Goal: Task Accomplishment & Management: Use online tool/utility

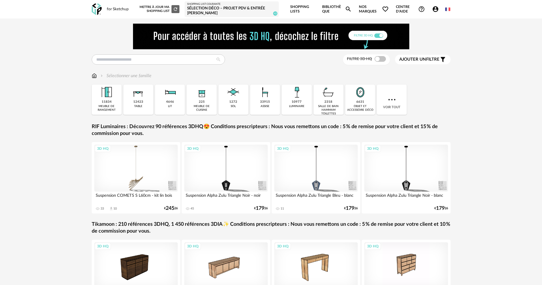
click at [436, 8] on icon "Account Circle icon" at bounding box center [436, 9] width 6 height 6
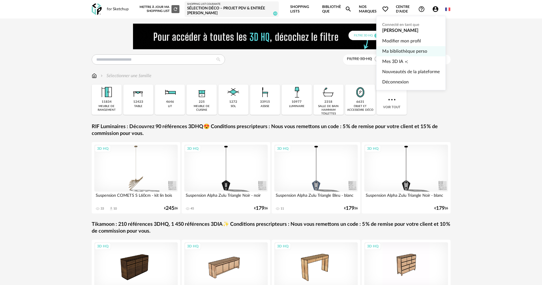
click at [392, 52] on link "Ma bibliothèque perso" at bounding box center [411, 51] width 58 height 10
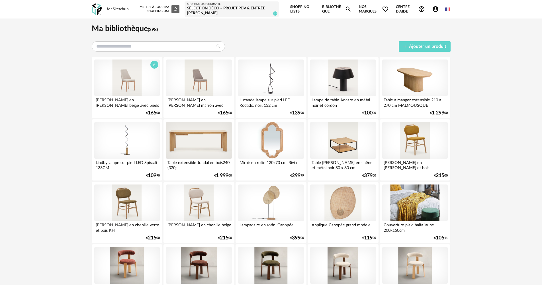
click at [138, 82] on div at bounding box center [127, 78] width 66 height 37
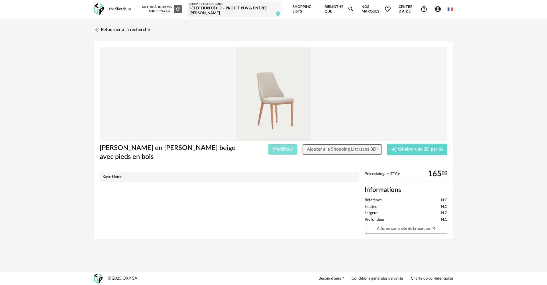
click at [284, 150] on span "Modifier Pencil icon" at bounding box center [282, 149] width 21 height 5
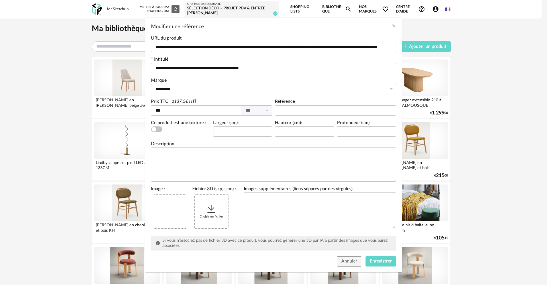
scroll to position [27, 0]
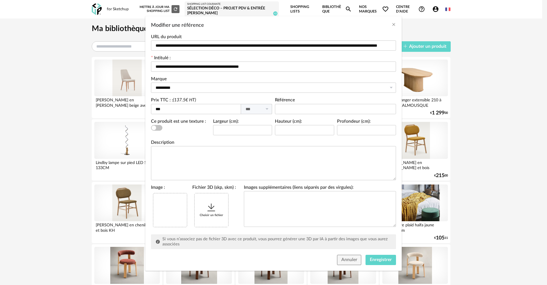
click at [212, 216] on div "Choisir un fichier" at bounding box center [212, 210] width 34 height 34
click at [381, 261] on span "Enregistrer" at bounding box center [381, 260] width 22 height 5
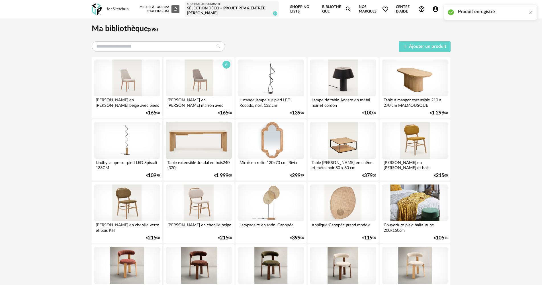
click at [202, 83] on div at bounding box center [199, 78] width 66 height 37
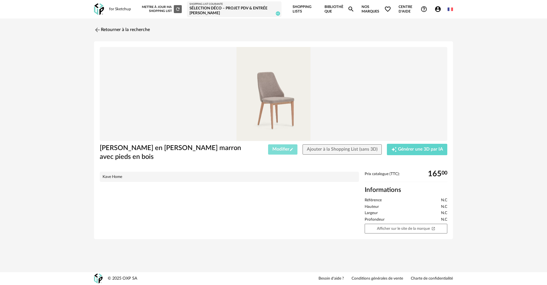
click at [276, 150] on span "Modifier Pencil icon" at bounding box center [282, 149] width 21 height 5
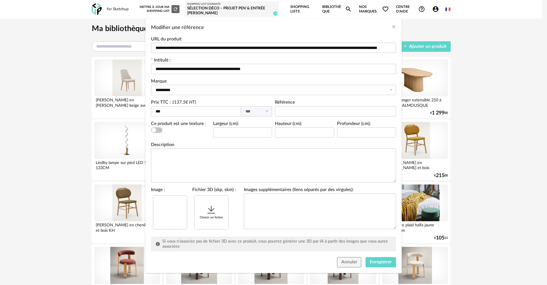
scroll to position [27, 0]
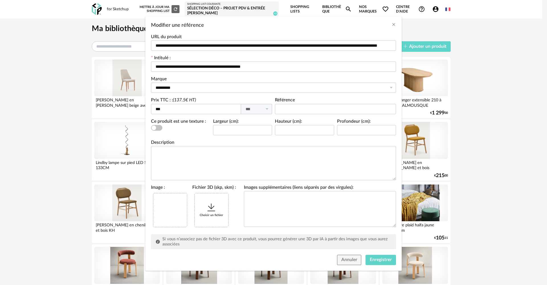
click at [212, 210] on icon "Modifier une référence" at bounding box center [211, 208] width 10 height 10
click at [384, 257] on button "Enregistrer" at bounding box center [381, 260] width 30 height 10
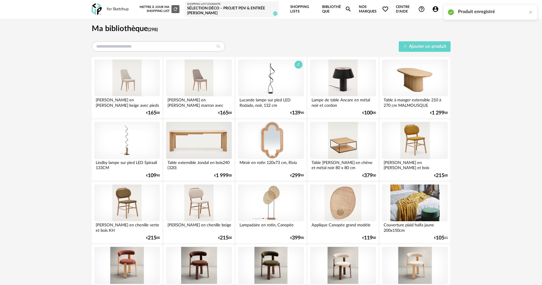
click at [290, 81] on div at bounding box center [271, 78] width 66 height 37
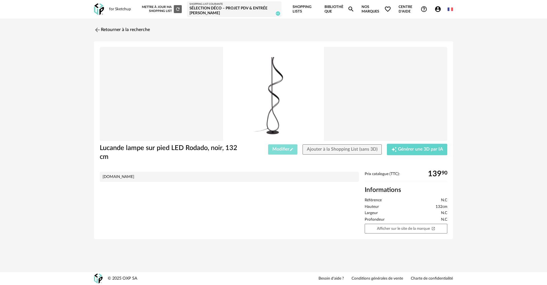
click at [273, 151] on span "Modifier Pencil icon" at bounding box center [282, 149] width 21 height 5
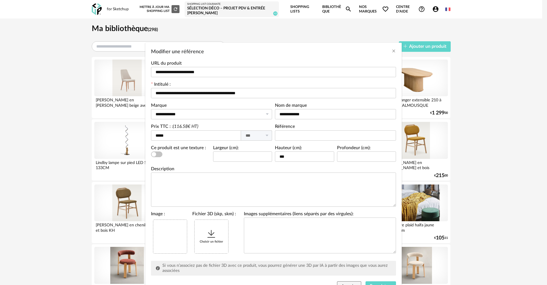
click at [213, 237] on icon "Modifier une référence" at bounding box center [211, 234] width 10 height 10
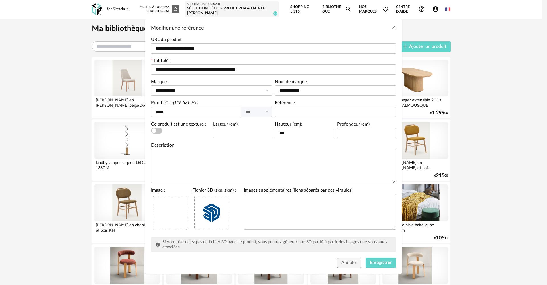
scroll to position [27, 0]
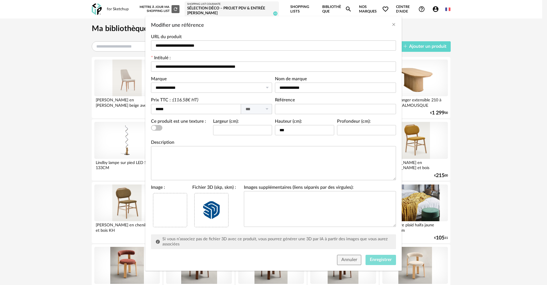
drag, startPoint x: 378, startPoint y: 260, endPoint x: 341, endPoint y: 233, distance: 46.6
click at [378, 260] on span "Enregistrer" at bounding box center [381, 260] width 22 height 5
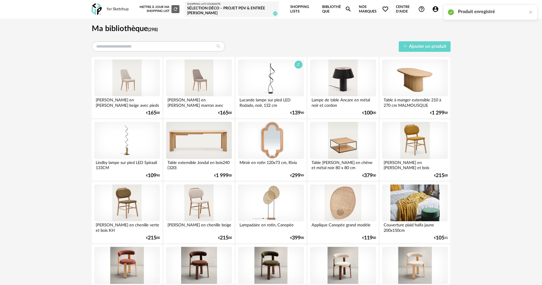
click at [270, 78] on div at bounding box center [271, 78] width 66 height 37
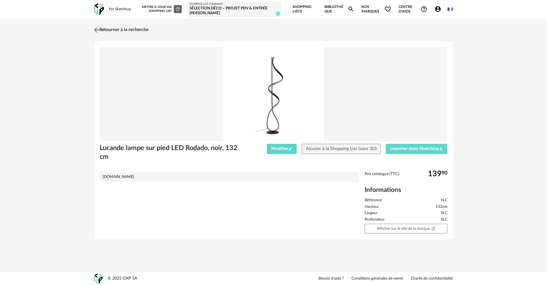
click at [105, 28] on link "Retourner à la recherche" at bounding box center [121, 30] width 56 height 13
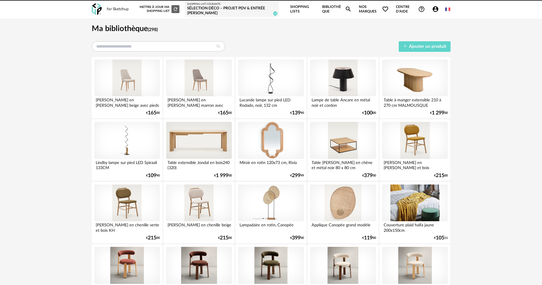
click at [350, 86] on div at bounding box center [343, 78] width 66 height 37
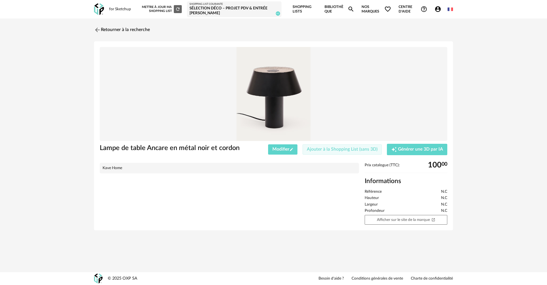
click at [331, 153] on button "Ajouter à la Shopping List (sans 3D)" at bounding box center [342, 149] width 79 height 10
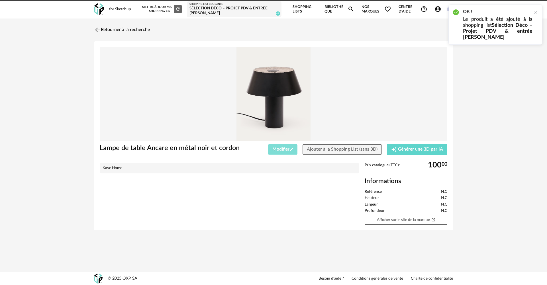
click at [279, 150] on span "Modifier Pencil icon" at bounding box center [282, 149] width 21 height 5
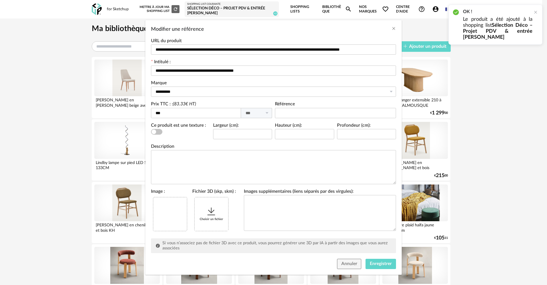
scroll to position [27, 0]
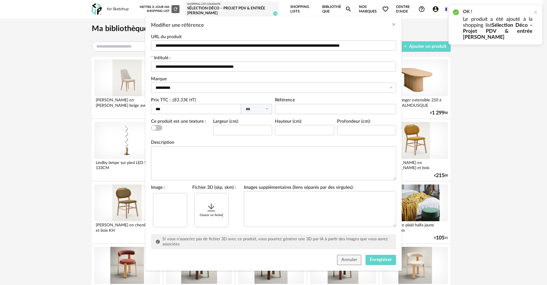
click at [211, 213] on div "Choisir un fichier" at bounding box center [212, 210] width 34 height 34
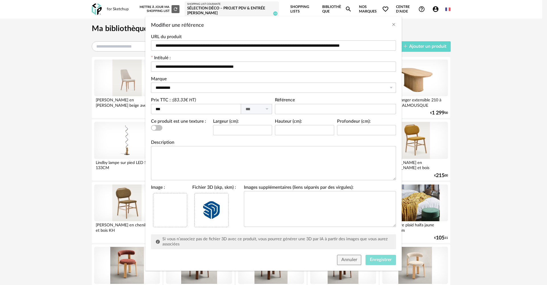
click at [378, 259] on span "Enregistrer" at bounding box center [381, 260] width 22 height 5
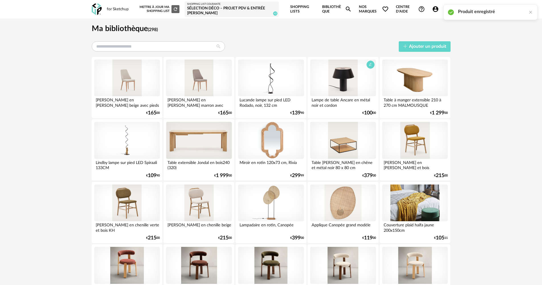
click at [352, 75] on div at bounding box center [343, 78] width 66 height 37
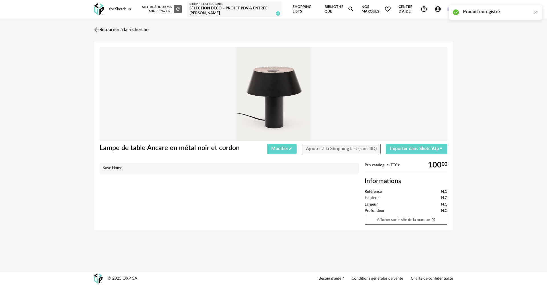
click at [98, 27] on img at bounding box center [97, 30] width 8 height 8
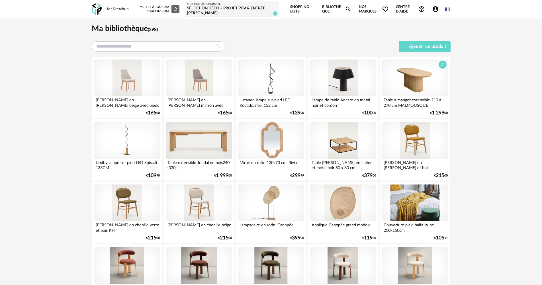
click at [421, 81] on div at bounding box center [415, 78] width 66 height 37
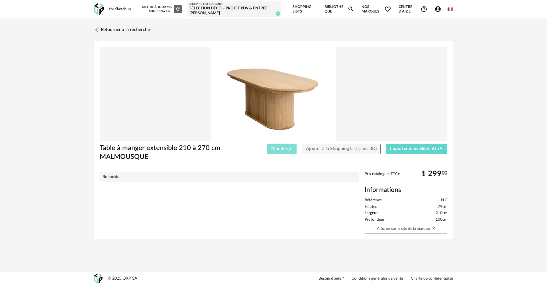
click at [284, 148] on span "Modifier Pencil icon" at bounding box center [281, 148] width 21 height 5
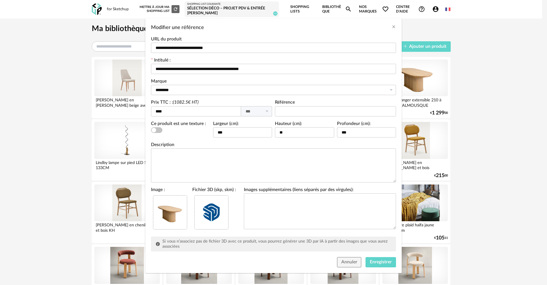
scroll to position [27, 0]
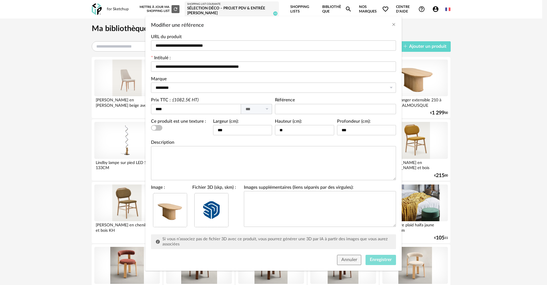
click at [372, 260] on span "Enregistrer" at bounding box center [381, 260] width 22 height 5
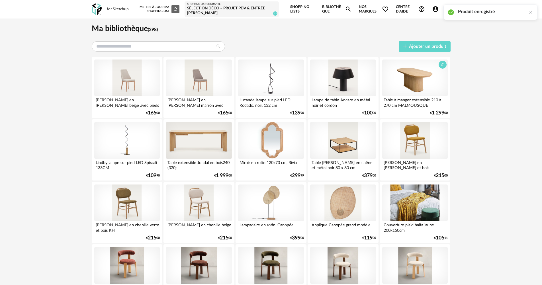
click at [417, 82] on div at bounding box center [415, 78] width 66 height 37
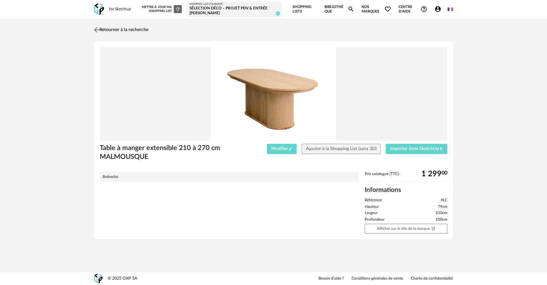
click at [103, 30] on link "Retourner à la recherche" at bounding box center [121, 30] width 56 height 13
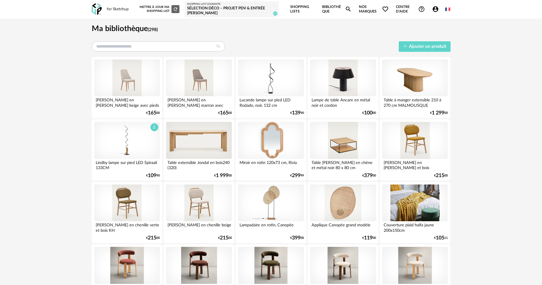
click at [126, 140] on div at bounding box center [127, 140] width 66 height 37
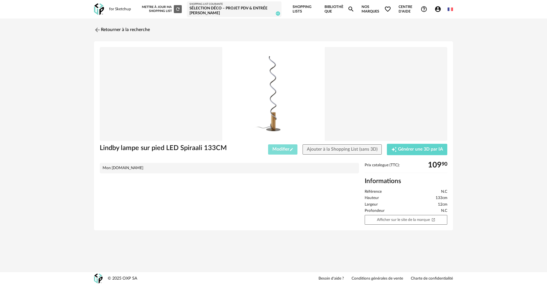
click at [278, 149] on span "Modifier Pencil icon" at bounding box center [282, 149] width 21 height 5
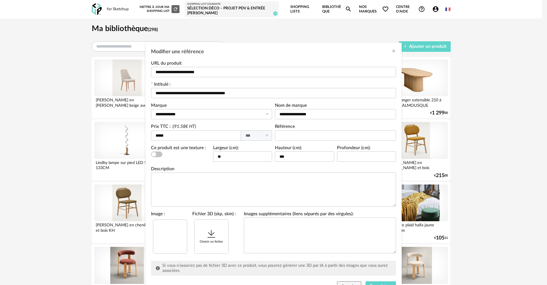
click at [208, 226] on div "Choisir un fichier" at bounding box center [212, 237] width 34 height 34
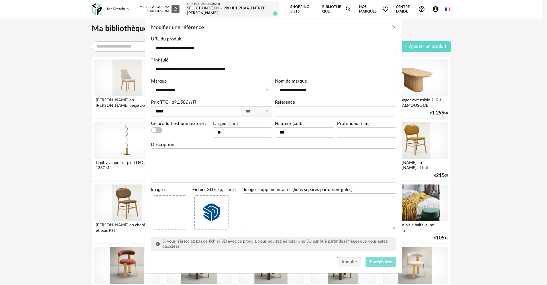
scroll to position [27, 0]
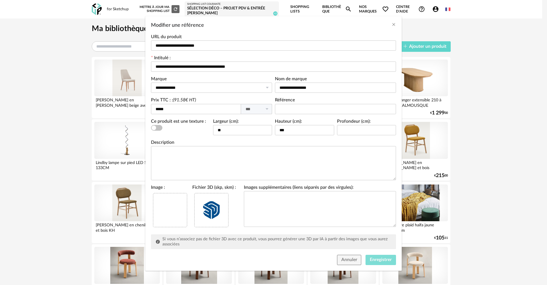
click at [382, 262] on button "Enregistrer" at bounding box center [381, 260] width 30 height 10
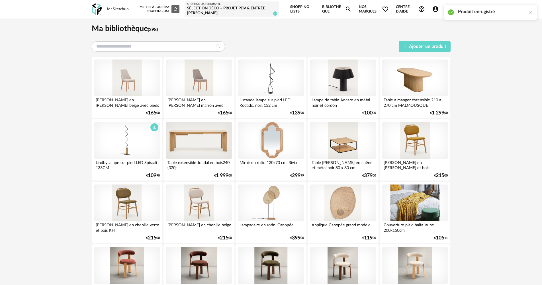
click at [124, 140] on div at bounding box center [127, 140] width 66 height 37
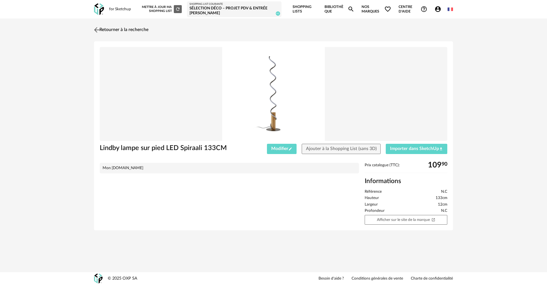
click at [109, 29] on link "Retourner à la recherche" at bounding box center [121, 30] width 56 height 13
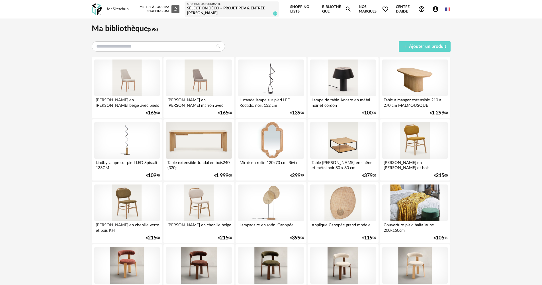
click at [215, 136] on div at bounding box center [199, 140] width 66 height 37
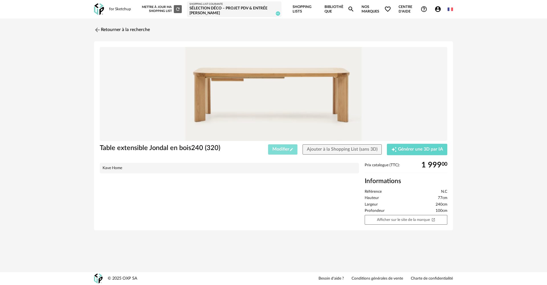
click at [278, 150] on span "Modifier Pencil icon" at bounding box center [282, 149] width 21 height 5
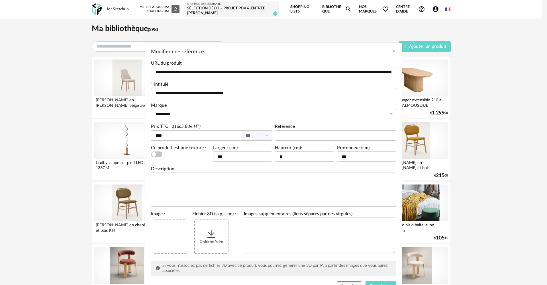
click at [211, 241] on div "Choisir un fichier" at bounding box center [212, 237] width 34 height 34
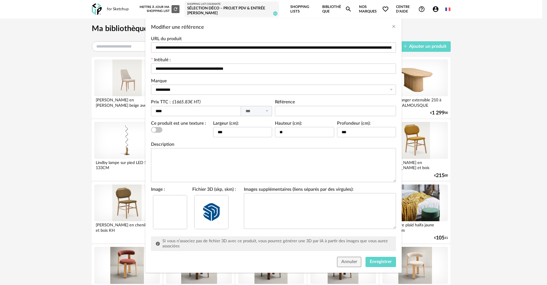
scroll to position [27, 0]
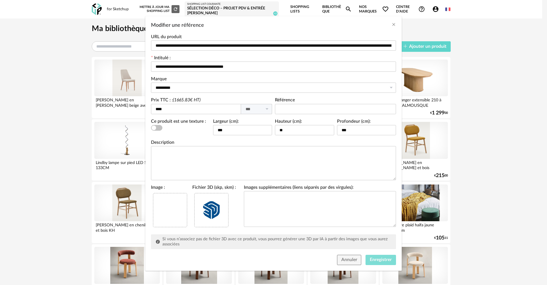
click at [381, 258] on span "Enregistrer" at bounding box center [381, 260] width 22 height 5
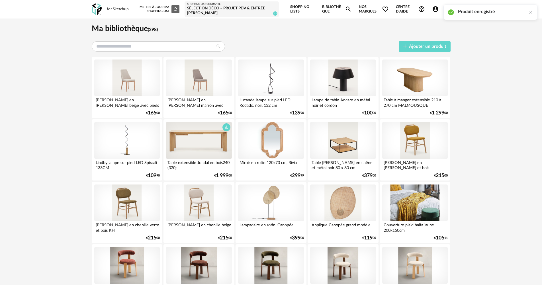
click at [203, 131] on div at bounding box center [199, 140] width 66 height 37
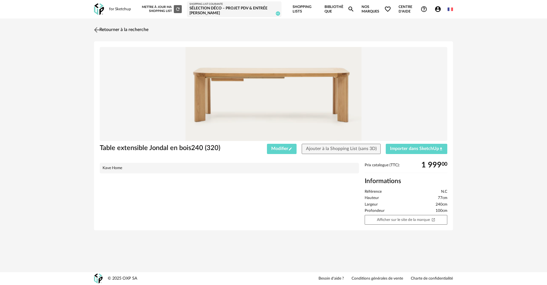
click at [110, 25] on link "Retourner à la recherche" at bounding box center [121, 30] width 56 height 13
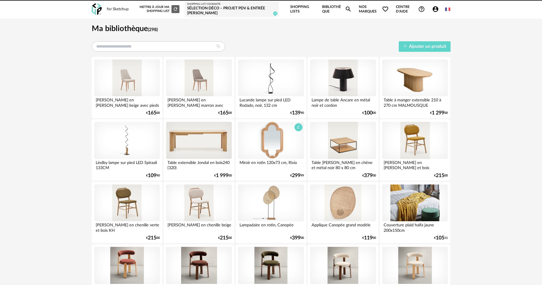
click at [278, 148] on div at bounding box center [271, 140] width 66 height 37
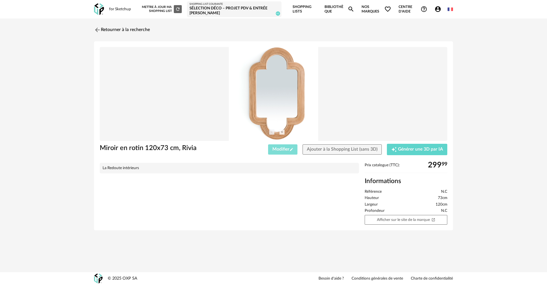
click at [284, 148] on span "Modifier Pencil icon" at bounding box center [282, 149] width 21 height 5
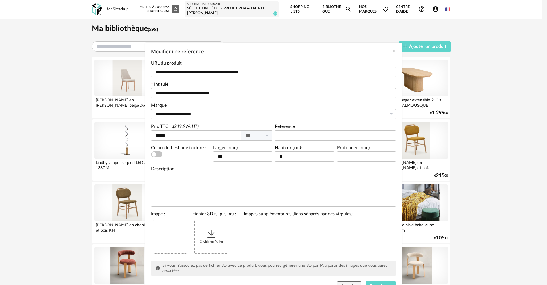
click at [211, 231] on icon "Modifier une référence" at bounding box center [211, 234] width 10 height 10
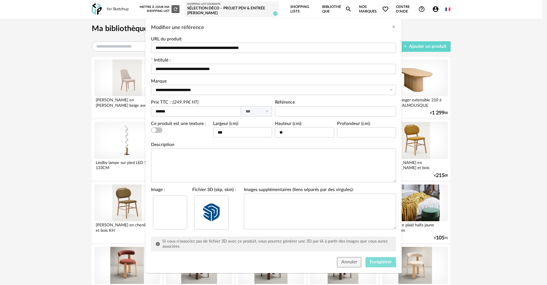
scroll to position [27, 0]
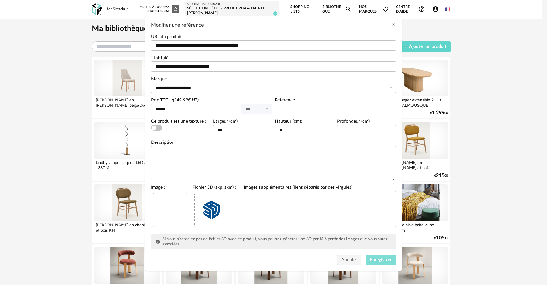
click at [380, 260] on span "Enregistrer" at bounding box center [381, 260] width 22 height 5
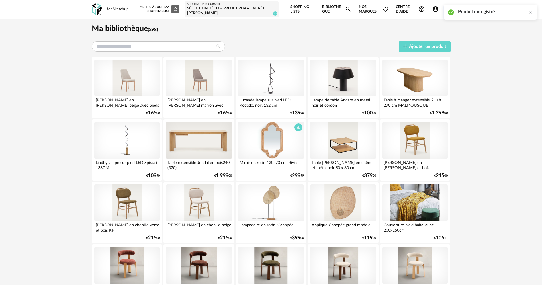
click at [281, 150] on div at bounding box center [271, 140] width 66 height 37
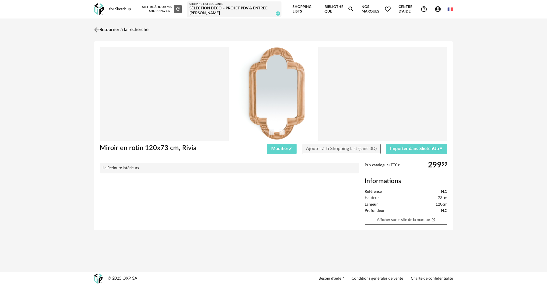
click at [101, 27] on link "Retourner à la recherche" at bounding box center [121, 30] width 56 height 13
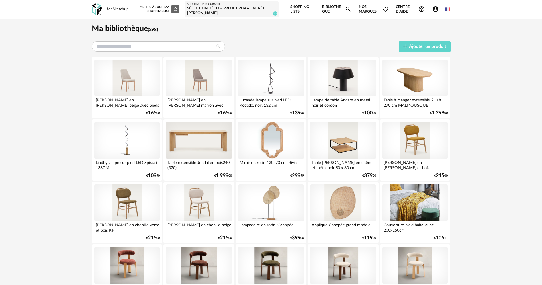
click at [351, 146] on div at bounding box center [343, 140] width 66 height 37
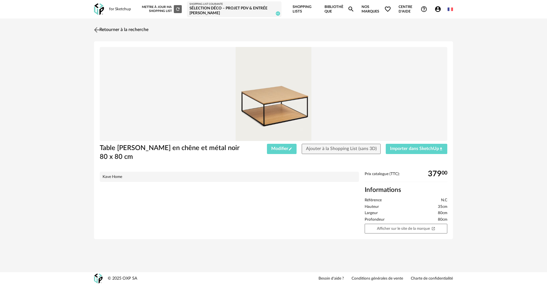
click at [101, 30] on link "Retourner à la recherche" at bounding box center [121, 30] width 56 height 13
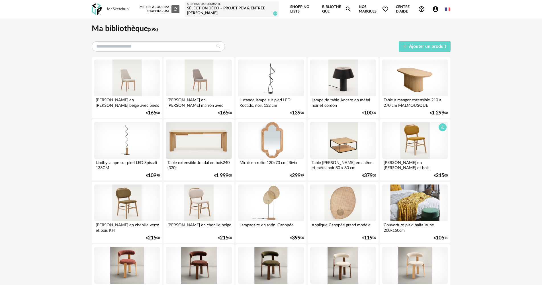
click at [422, 142] on div at bounding box center [415, 140] width 66 height 37
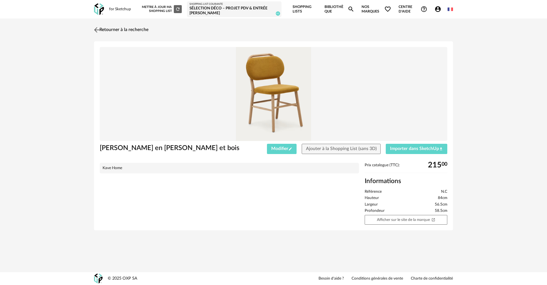
click at [106, 28] on link "Retourner à la recherche" at bounding box center [121, 30] width 56 height 13
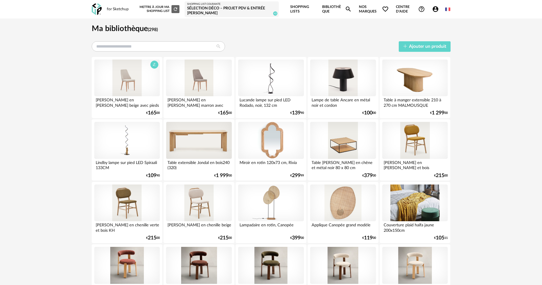
click at [112, 74] on div at bounding box center [127, 78] width 66 height 37
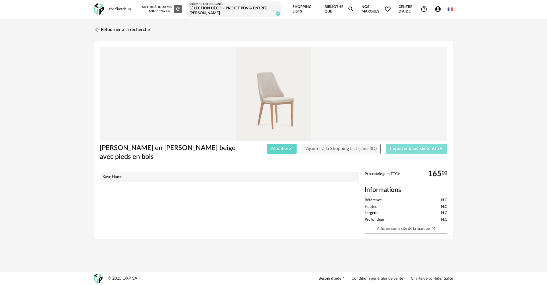
click at [404, 148] on span "Importer dans SketchUp Download icon" at bounding box center [416, 148] width 53 height 5
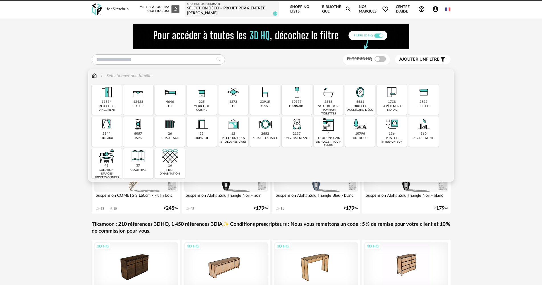
click at [134, 99] on img at bounding box center [138, 92] width 15 height 15
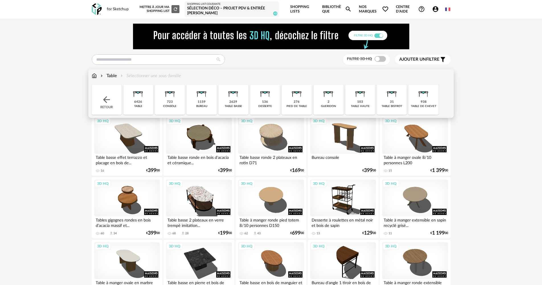
click at [237, 97] on img at bounding box center [233, 92] width 15 height 15
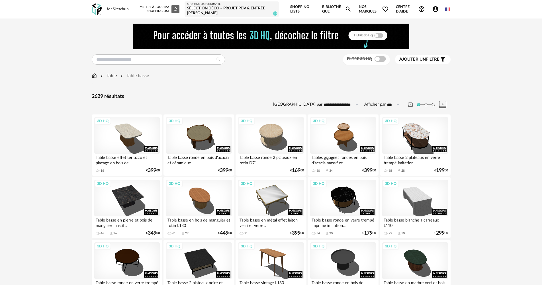
click at [378, 58] on span at bounding box center [380, 59] width 11 height 6
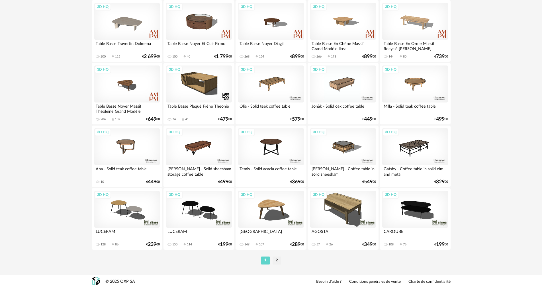
scroll to position [1121, 0]
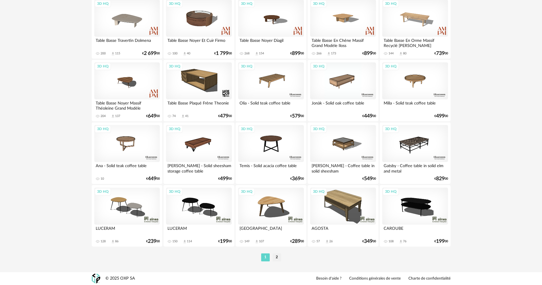
click at [279, 259] on li "2" at bounding box center [277, 258] width 9 height 8
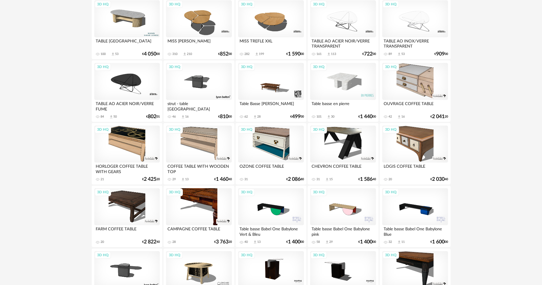
scroll to position [475, 0]
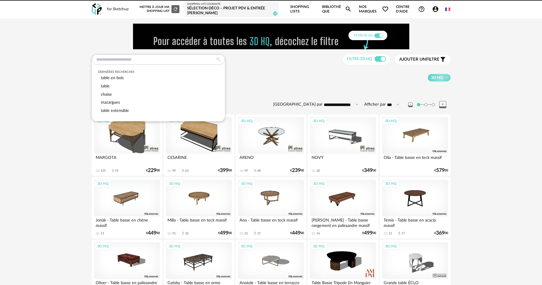
click at [147, 55] on input "text" at bounding box center [158, 59] width 133 height 10
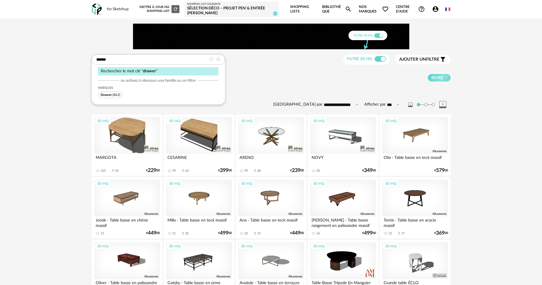
type input "******"
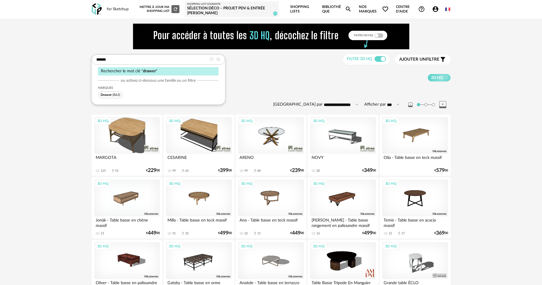
click at [104, 95] on span "Drawer" at bounding box center [106, 94] width 11 height 3
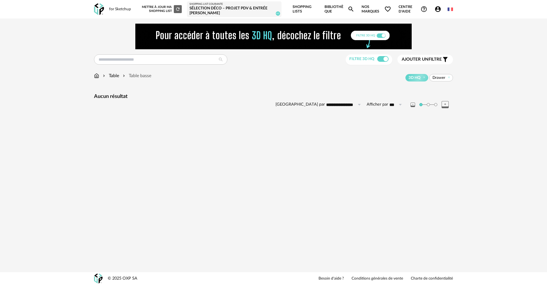
click at [114, 76] on div "Table" at bounding box center [110, 76] width 17 height 7
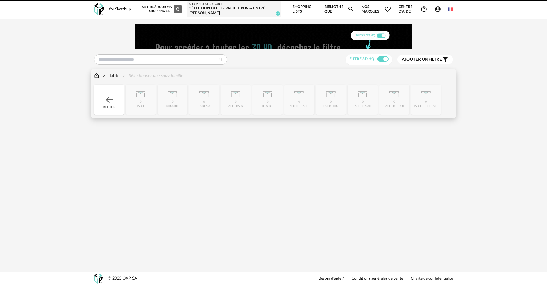
click at [98, 76] on img at bounding box center [96, 76] width 5 height 7
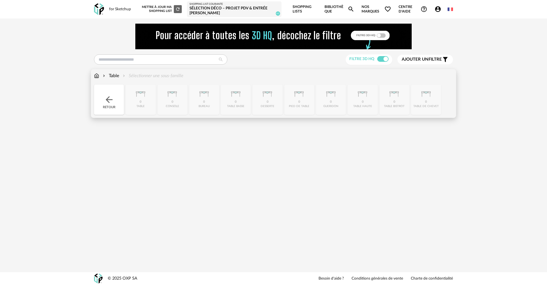
click at [96, 77] on img at bounding box center [96, 76] width 5 height 7
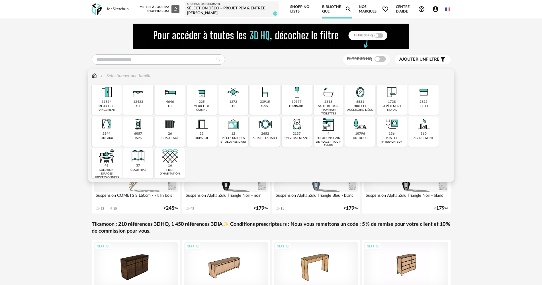
click at [143, 99] on img at bounding box center [138, 92] width 15 height 15
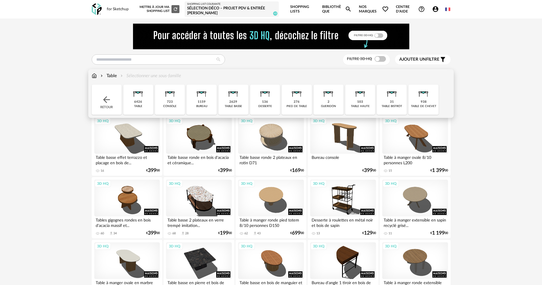
click at [236, 97] on img at bounding box center [233, 92] width 15 height 15
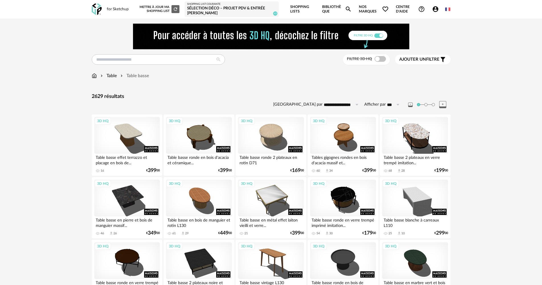
click at [425, 56] on button "Ajouter un filtre s Filter icon" at bounding box center [423, 60] width 56 height 10
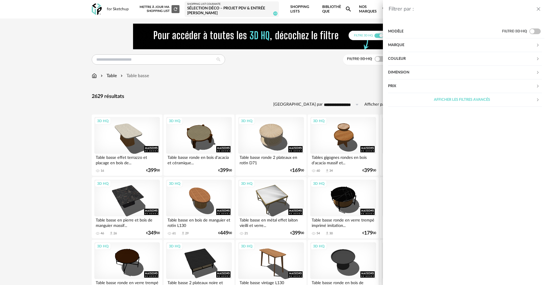
click at [422, 50] on div "Marque" at bounding box center [462, 45] width 148 height 14
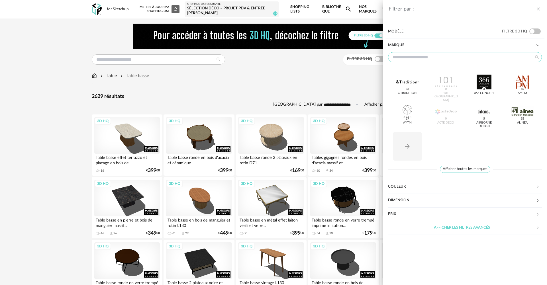
click at [429, 57] on input "text" at bounding box center [465, 57] width 154 height 10
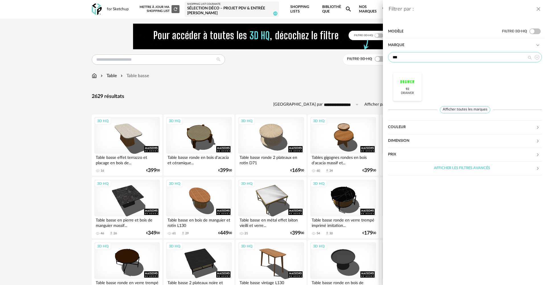
type input "***"
click at [403, 89] on div at bounding box center [407, 82] width 22 height 15
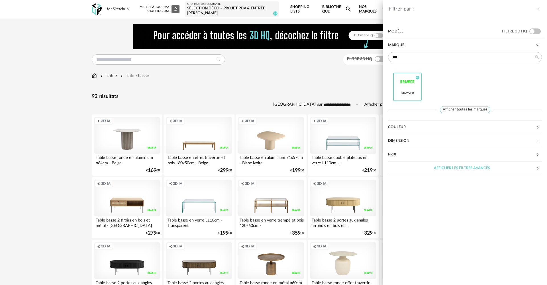
click at [305, 78] on div "Filtrer par : Modèle Filtre 3D HQ Marque *** Drawer Check Circle icon Afficher …" at bounding box center [273, 142] width 547 height 285
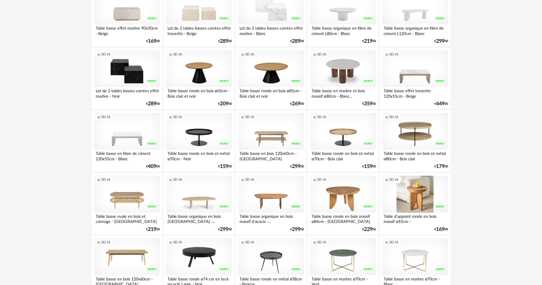
scroll to position [883, 0]
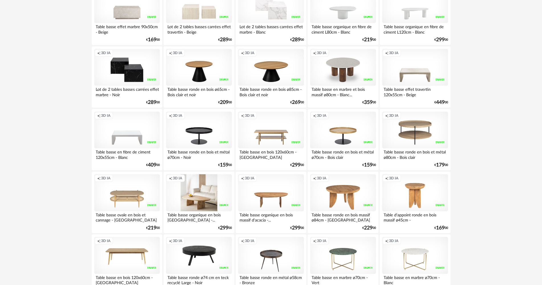
click at [189, 199] on div "Creation icon 3D IA" at bounding box center [199, 192] width 66 height 37
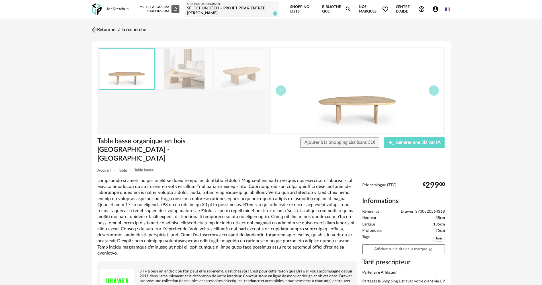
click at [106, 29] on link "Retourner à la recherche" at bounding box center [118, 30] width 56 height 13
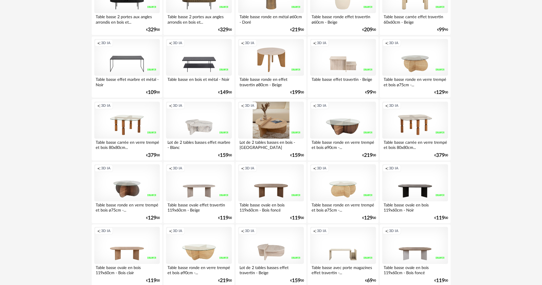
scroll to position [256, 0]
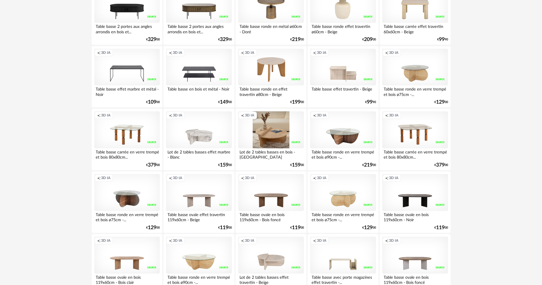
click at [271, 125] on div "Creation icon 3D IA" at bounding box center [271, 129] width 66 height 37
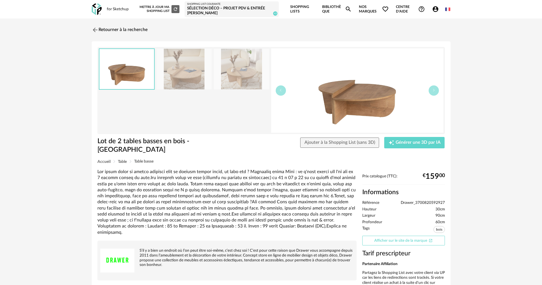
click at [398, 236] on link "Afficher sur le site de la marque Open In New icon" at bounding box center [403, 241] width 83 height 10
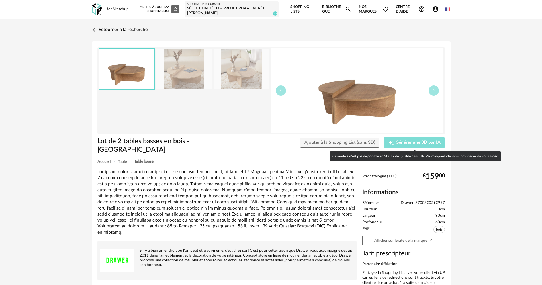
click at [403, 141] on span "Générer une 3D par IA" at bounding box center [418, 142] width 45 height 5
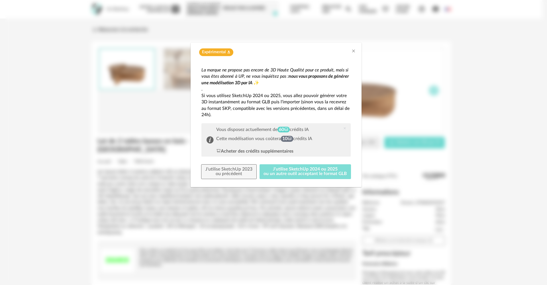
click at [303, 172] on button "J'utilise SketchUp 2024 ou 2025 ou un autre outil acceptant le format GLB" at bounding box center [306, 171] width 92 height 15
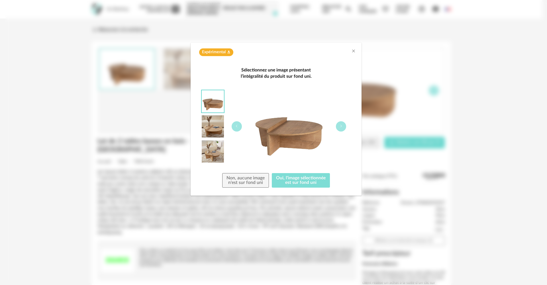
click at [305, 182] on button "Oui, l'image sélectionnée est sur fond uni" at bounding box center [301, 180] width 58 height 15
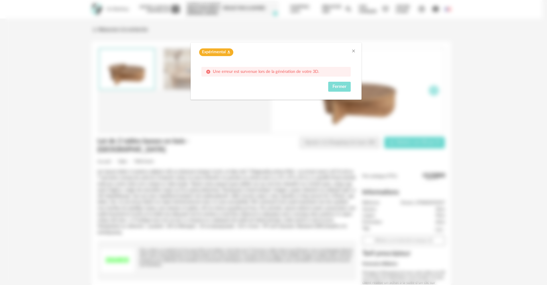
click at [338, 84] on span "Fermer" at bounding box center [340, 86] width 14 height 5
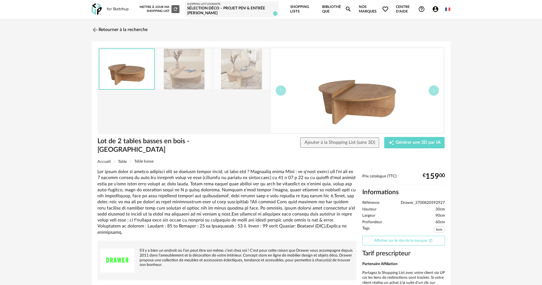
click at [404, 236] on link "Afficher sur le site de la marque Open In New icon" at bounding box center [403, 241] width 83 height 10
click at [327, 144] on span "Ajouter à la Shopping List (sans 3D)" at bounding box center [340, 142] width 71 height 5
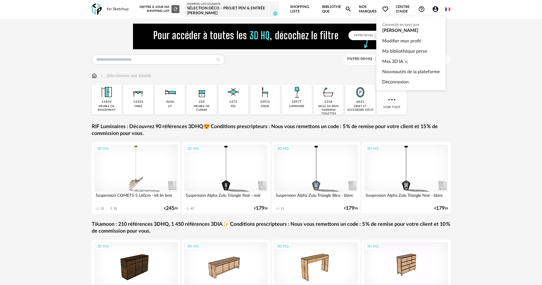
click at [437, 9] on icon "Account Circle icon" at bounding box center [436, 9] width 6 height 6
click at [398, 51] on link "Ma bibliothèque perso" at bounding box center [411, 51] width 58 height 10
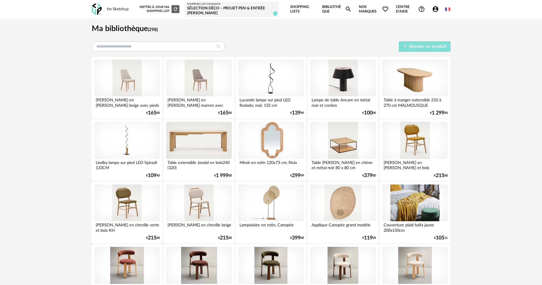
click at [422, 45] on span "Ajouter un produit" at bounding box center [427, 46] width 37 height 5
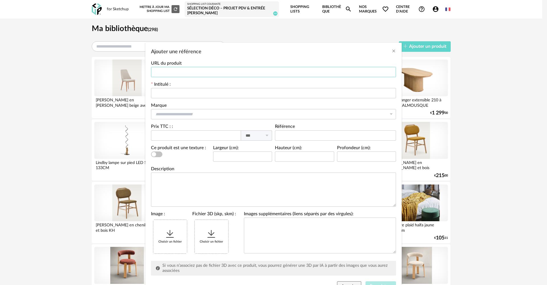
click at [218, 72] on input "Ajouter une référence" at bounding box center [273, 72] width 245 height 10
paste input "**********"
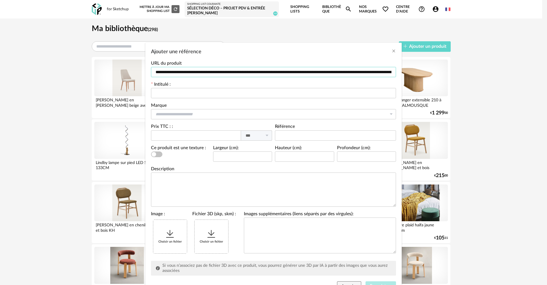
scroll to position [0, 307]
type input "**********"
click at [168, 91] on input "Ajouter une référence" at bounding box center [273, 93] width 245 height 10
type input "**********"
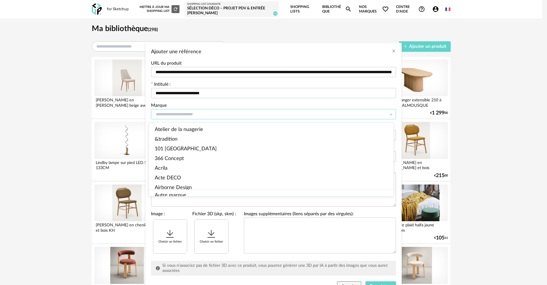
click at [182, 110] on input "Ajouter une référence" at bounding box center [273, 114] width 245 height 10
type input "*"
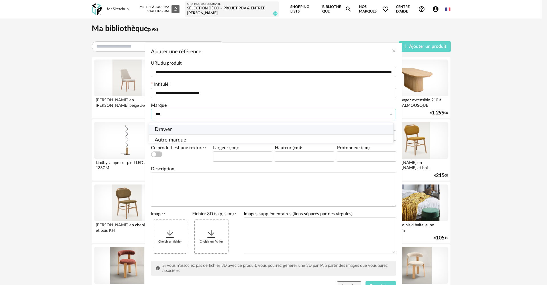
click at [163, 129] on span "Drawer" at bounding box center [163, 129] width 17 height 5
type input "******"
click at [193, 136] on input "Ajouter une référence" at bounding box center [196, 136] width 90 height 10
type input "***"
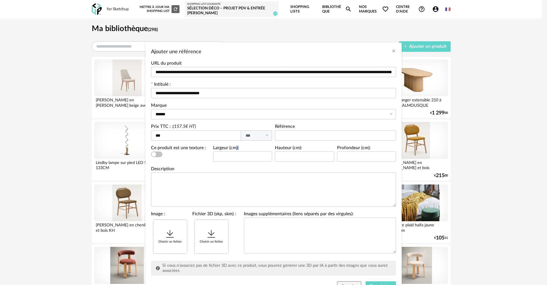
click at [234, 152] on div "Largeur (cm):" at bounding box center [242, 154] width 59 height 16
click at [232, 153] on input "Ajouter une référence" at bounding box center [242, 157] width 59 height 10
click at [168, 240] on div "Choisir un fichier" at bounding box center [170, 237] width 34 height 34
click at [211, 237] on icon "Ajouter une référence" at bounding box center [211, 234] width 10 height 10
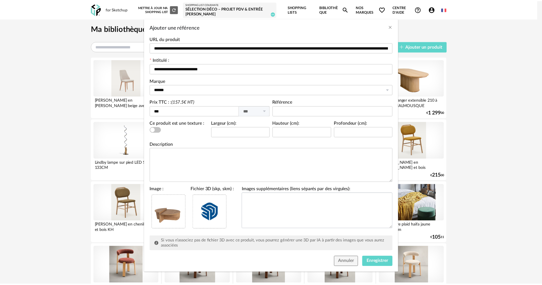
scroll to position [27, 0]
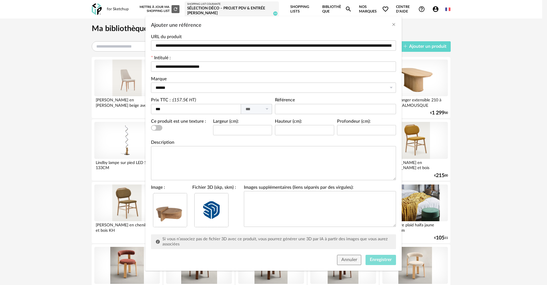
click at [375, 260] on span "Enregistrer" at bounding box center [381, 260] width 22 height 5
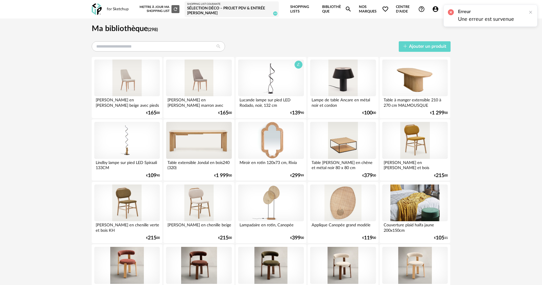
click at [259, 85] on div at bounding box center [271, 78] width 66 height 37
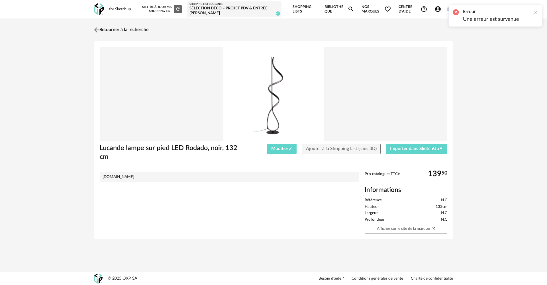
click at [101, 31] on img at bounding box center [97, 30] width 8 height 8
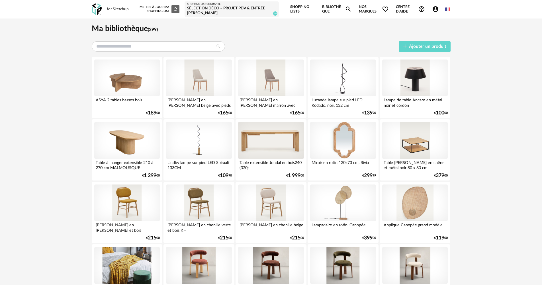
click at [134, 88] on div at bounding box center [127, 78] width 66 height 37
click at [129, 83] on div at bounding box center [127, 78] width 66 height 37
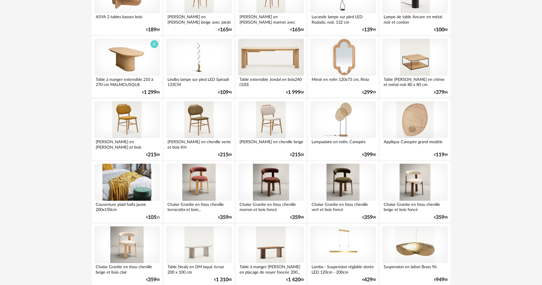
scroll to position [85, 0]
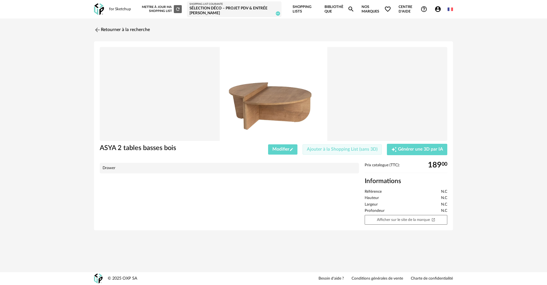
click at [334, 150] on span "Ajouter à la Shopping List (sans 3D)" at bounding box center [342, 149] width 71 height 5
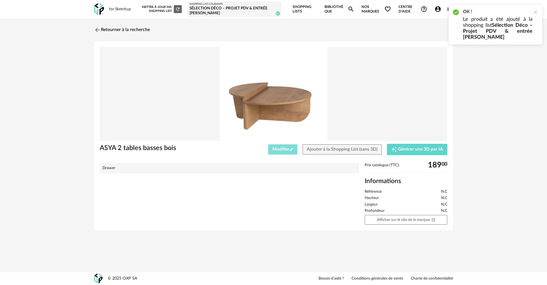
click at [290, 148] on span "Modifier Pencil icon" at bounding box center [282, 149] width 21 height 5
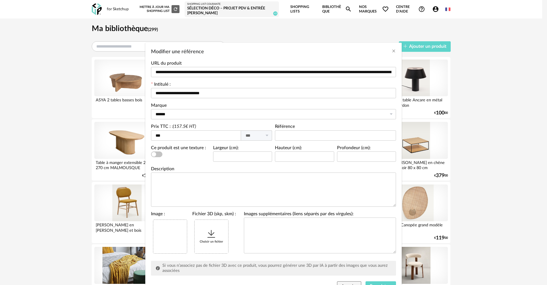
click at [210, 238] on icon "Modifier une référence" at bounding box center [211, 234] width 10 height 10
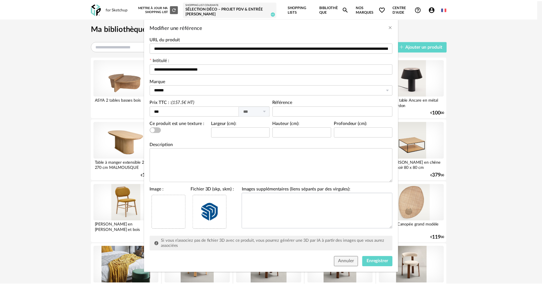
scroll to position [27, 0]
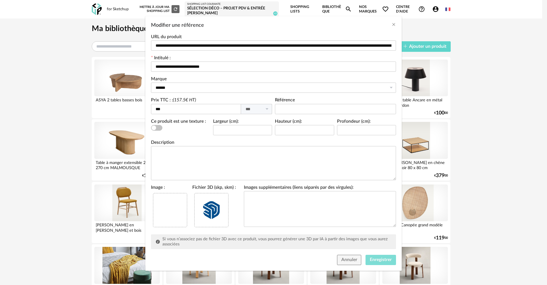
click at [373, 258] on span "Enregistrer" at bounding box center [381, 260] width 22 height 5
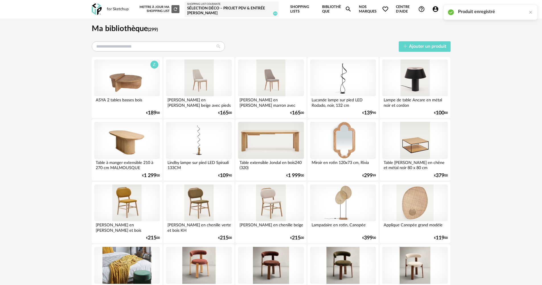
click at [136, 81] on div at bounding box center [127, 78] width 66 height 37
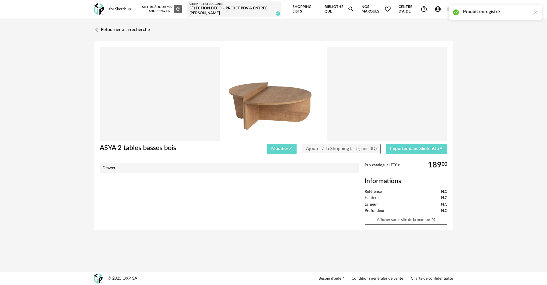
click at [90, 25] on div "Retourner à la recherche ASYA 2 tables basses bois Modifier Pencil icon Ajouter…" at bounding box center [273, 132] width 369 height 217
click at [103, 31] on link "Retourner à la recherche" at bounding box center [121, 30] width 56 height 13
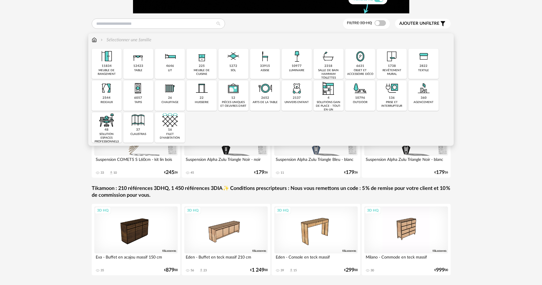
scroll to position [57, 0]
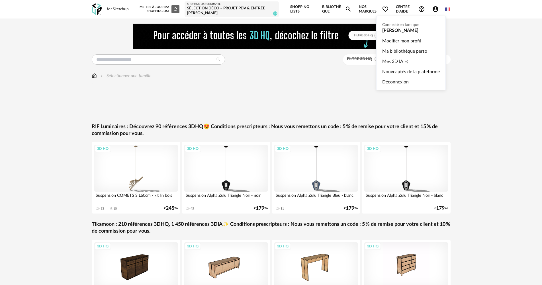
click at [433, 10] on icon "Account Circle icon" at bounding box center [436, 9] width 6 height 6
click at [402, 50] on link "Ma bibliothèque perso" at bounding box center [411, 51] width 58 height 10
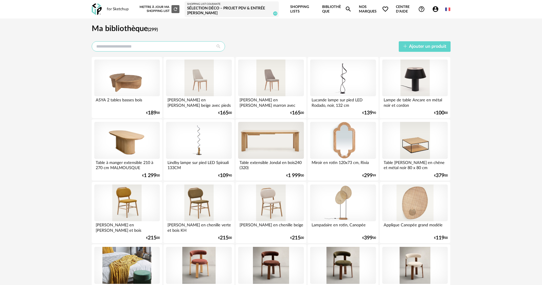
click at [182, 48] on input "text" at bounding box center [158, 46] width 133 height 10
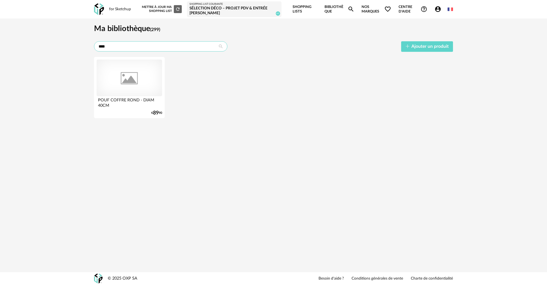
type input "****"
click at [337, 9] on link "Bibliothèque Magnify icon" at bounding box center [340, 9] width 30 height 19
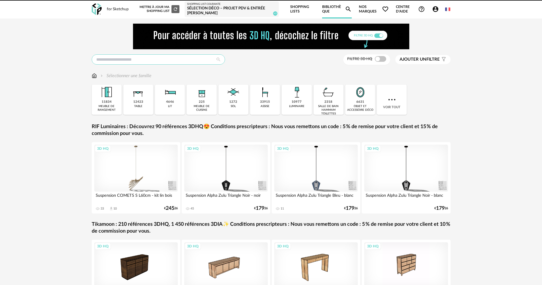
click at [123, 61] on input "text" at bounding box center [158, 59] width 133 height 10
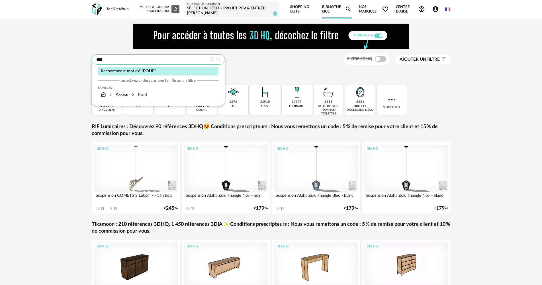
type input "****"
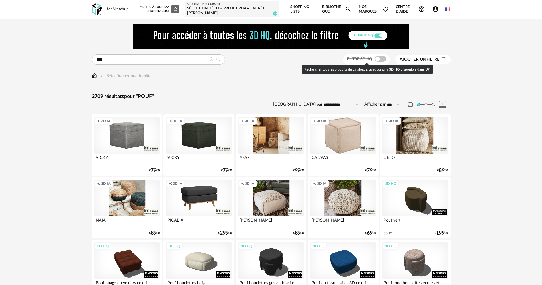
click at [376, 57] on span at bounding box center [380, 59] width 11 height 6
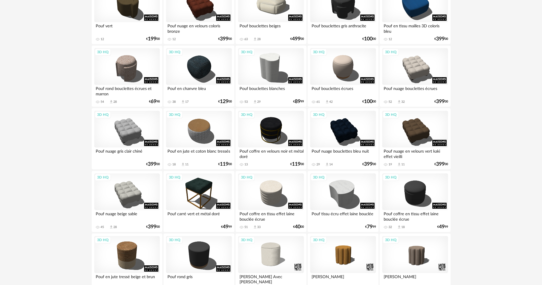
scroll to position [120, 0]
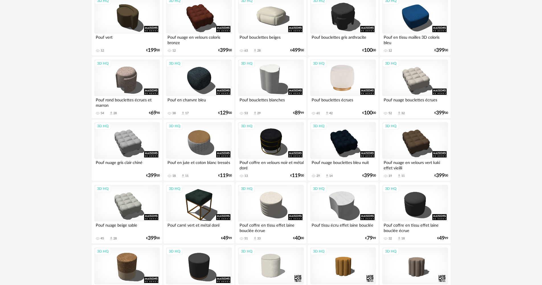
click at [349, 76] on div "3D HQ" at bounding box center [343, 78] width 66 height 37
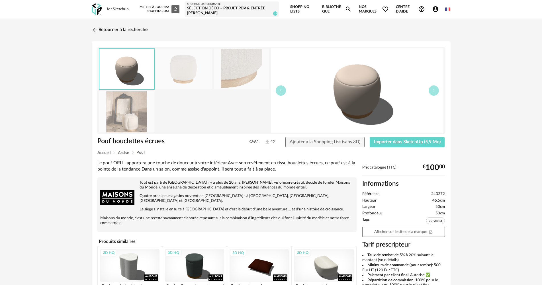
click at [192, 74] on img at bounding box center [183, 69] width 55 height 41
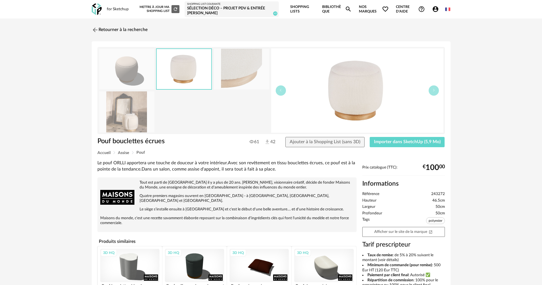
click at [229, 70] on img at bounding box center [241, 69] width 55 height 41
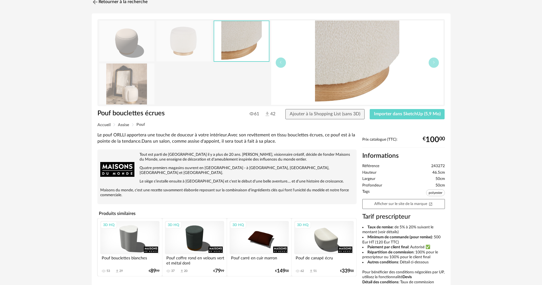
scroll to position [28, 0]
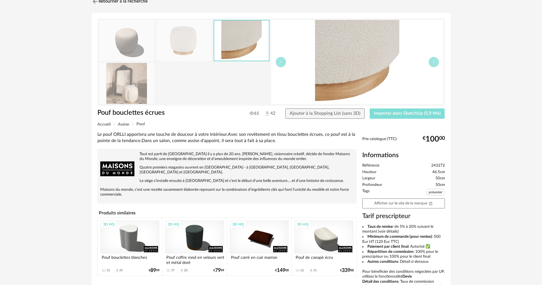
click at [393, 113] on span "Importer dans SketchUp (5,9 Mo)" at bounding box center [407, 113] width 67 height 5
